Goal: Task Accomplishment & Management: Use online tool/utility

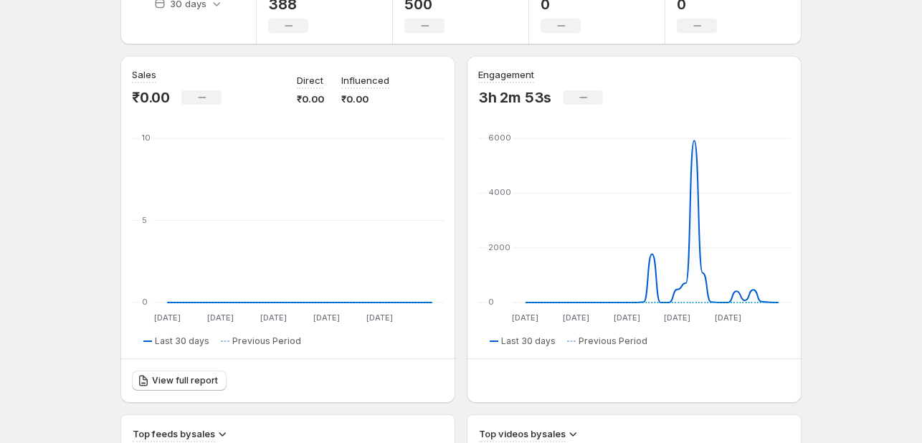
scroll to position [167, 0]
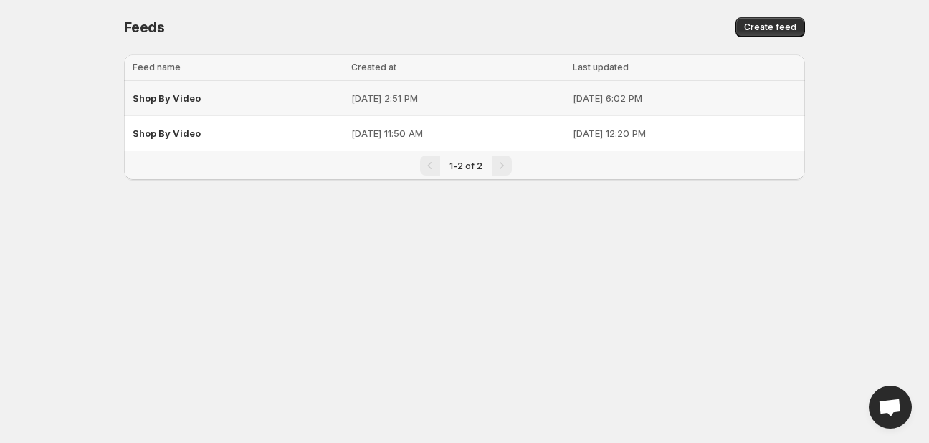
click at [172, 98] on span "Shop By Video" at bounding box center [167, 97] width 68 height 11
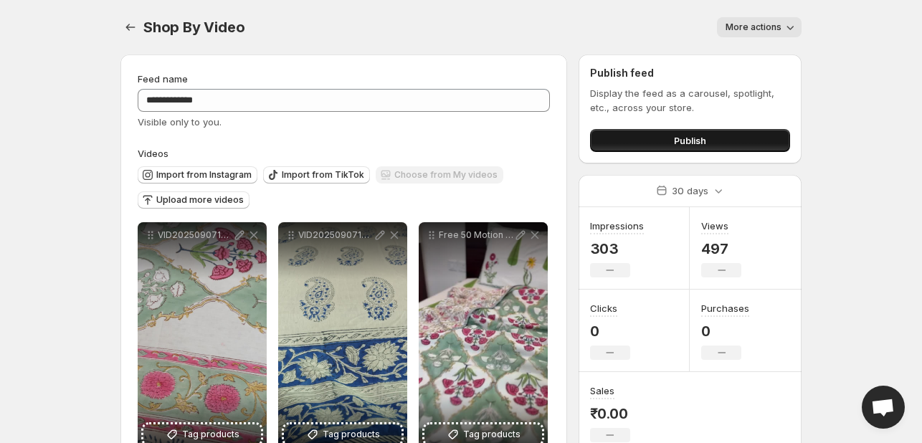
click at [642, 147] on button "Publish" at bounding box center [690, 140] width 200 height 23
click at [610, 137] on button "Publish" at bounding box center [690, 140] width 200 height 23
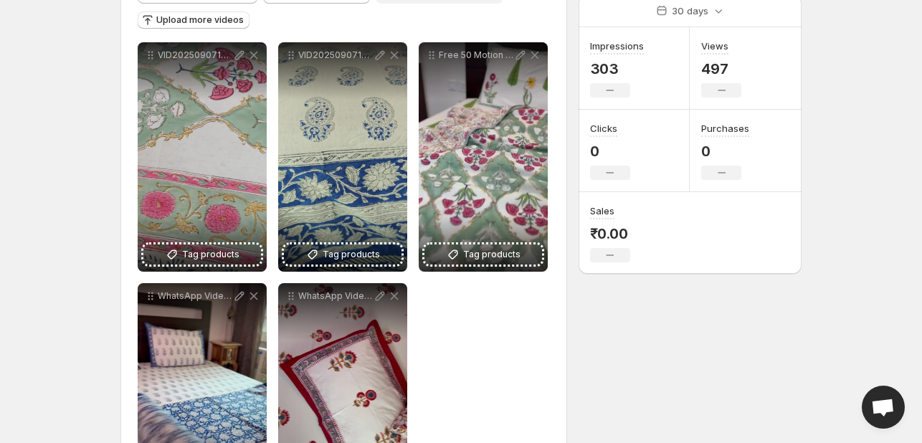
scroll to position [285, 0]
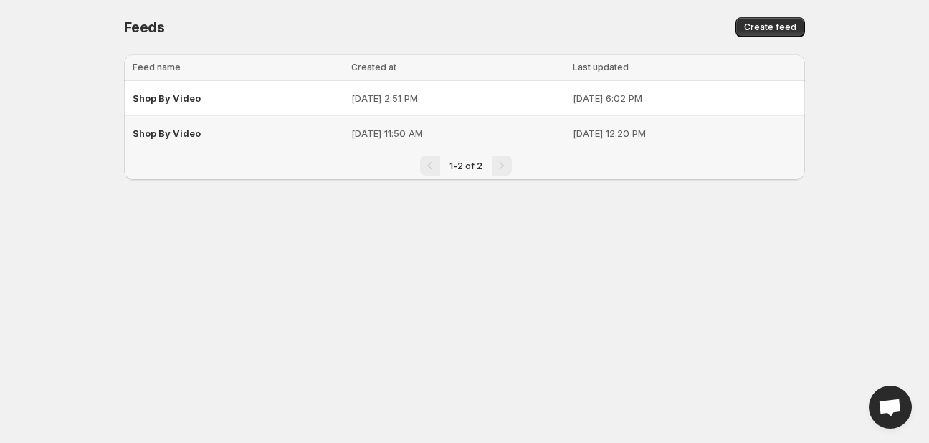
click at [156, 135] on span "Shop By Video" at bounding box center [167, 133] width 68 height 11
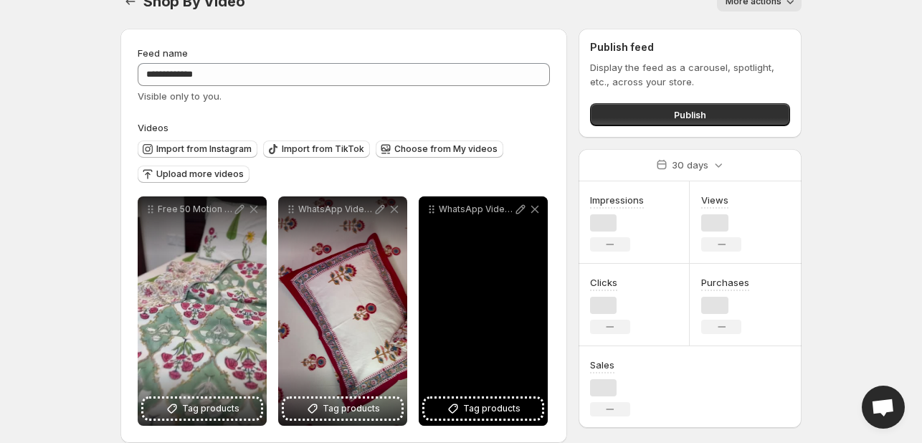
scroll to position [44, 0]
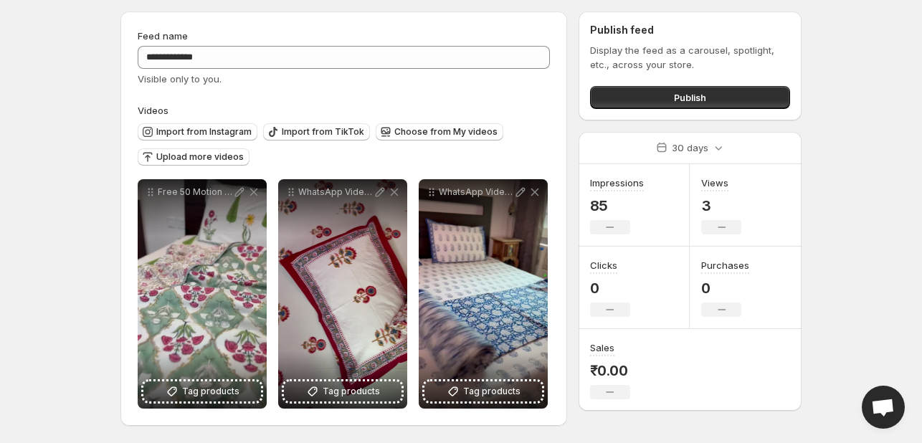
click at [687, 72] on div "Display the feed as a carousel, spotlight, etc., across your store. Publish" at bounding box center [690, 76] width 200 height 66
click at [685, 92] on span "Publish" at bounding box center [690, 97] width 32 height 14
